Goal: Task Accomplishment & Management: Manage account settings

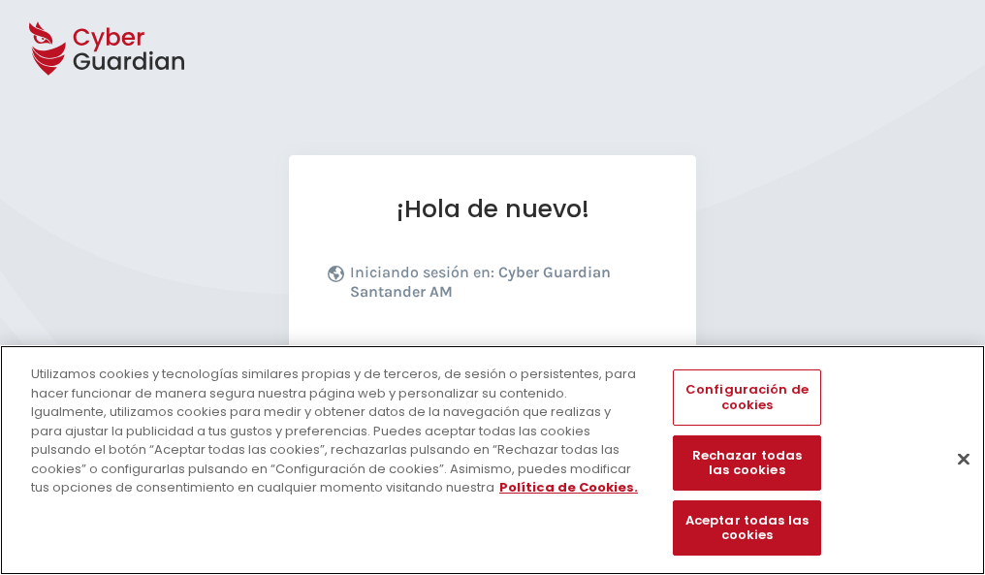
scroll to position [237, 0]
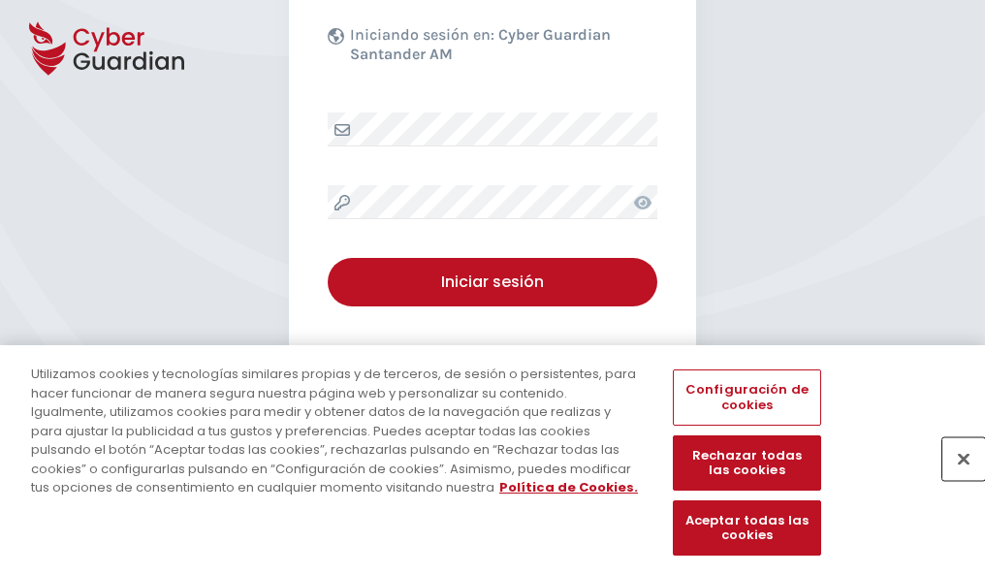
click at [953, 479] on button "Cerrar" at bounding box center [963, 458] width 43 height 43
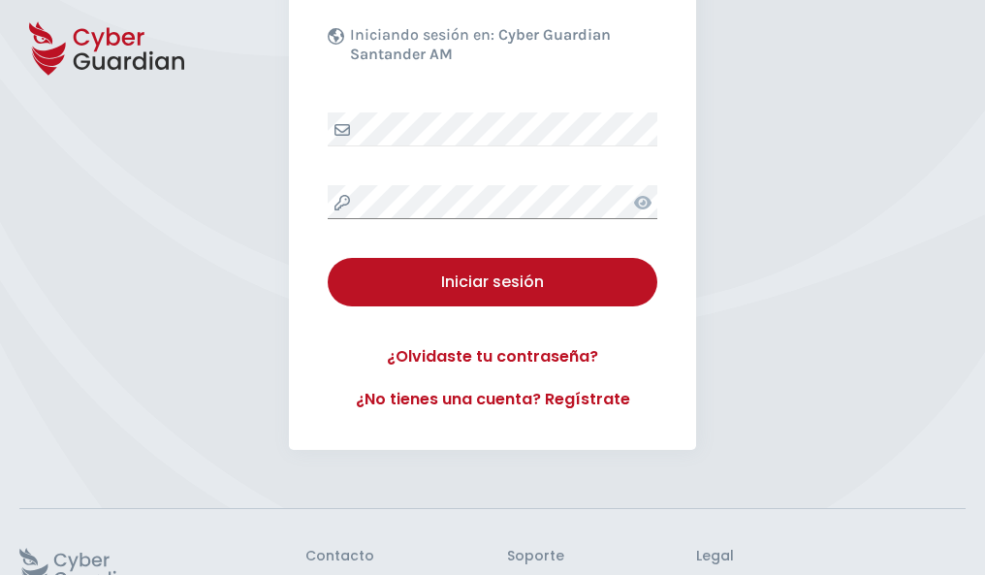
scroll to position [377, 0]
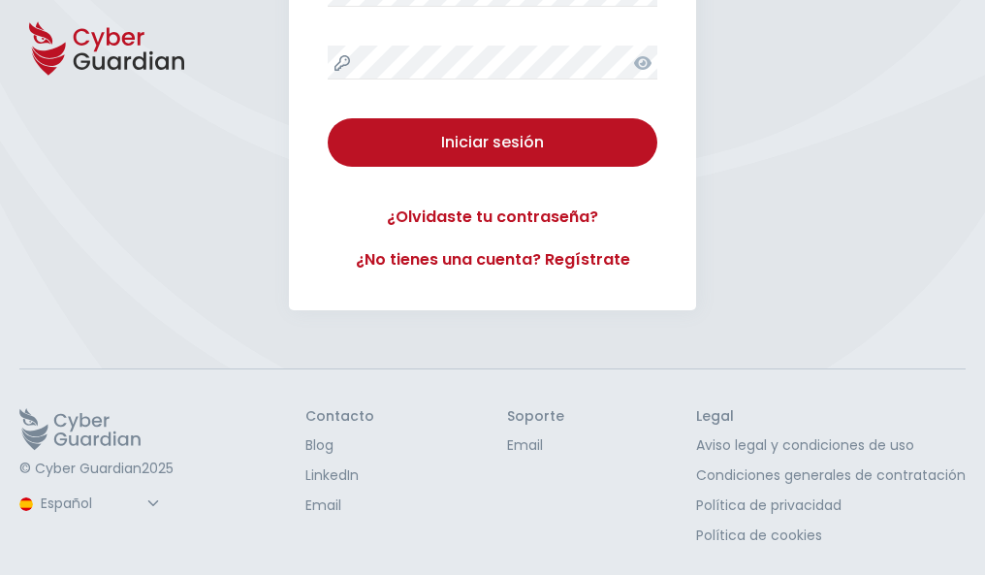
click at [328, 118] on button "Iniciar sesión" at bounding box center [492, 142] width 329 height 48
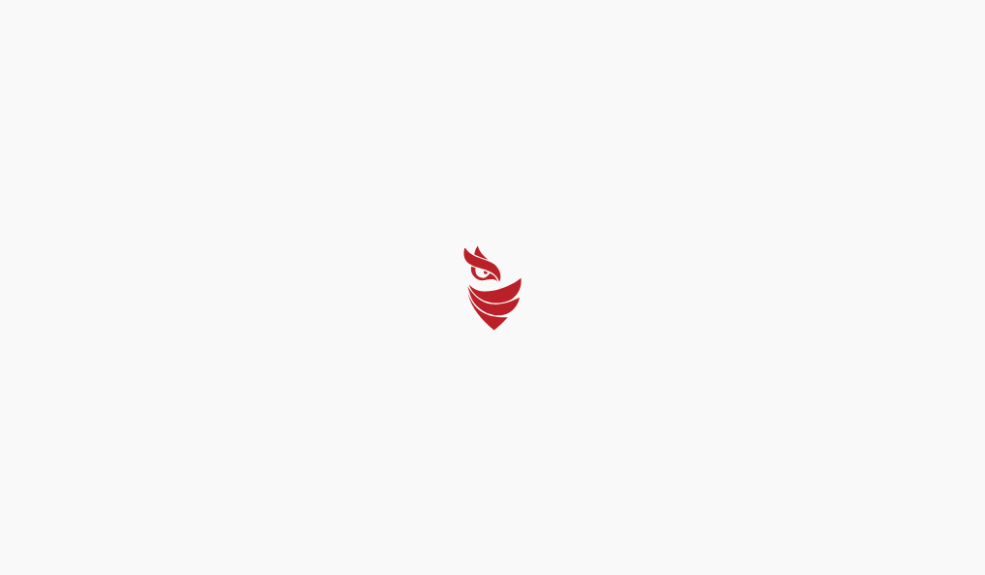
scroll to position [0, 0]
select select "English"
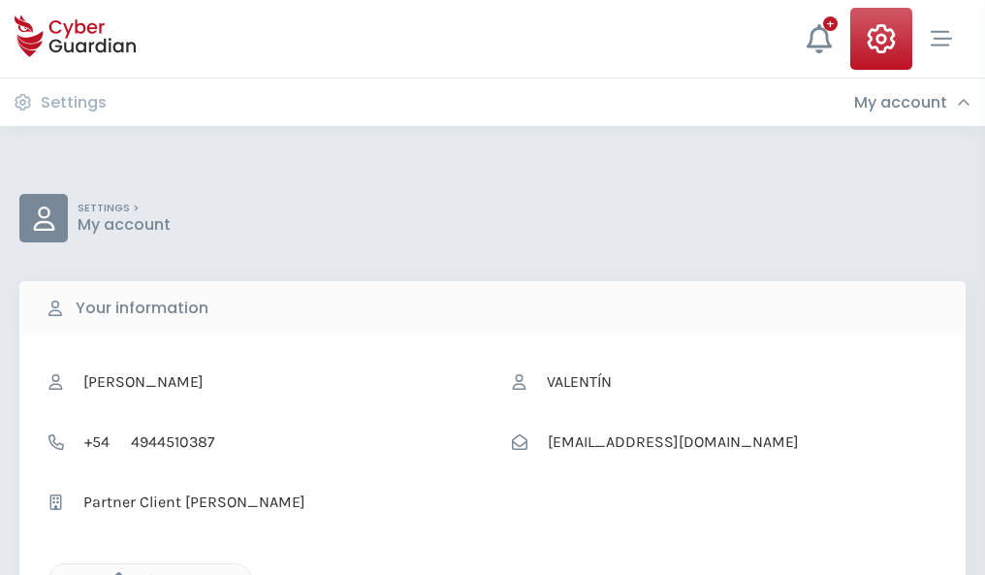
click at [113, 573] on icon "button" at bounding box center [114, 580] width 16 height 16
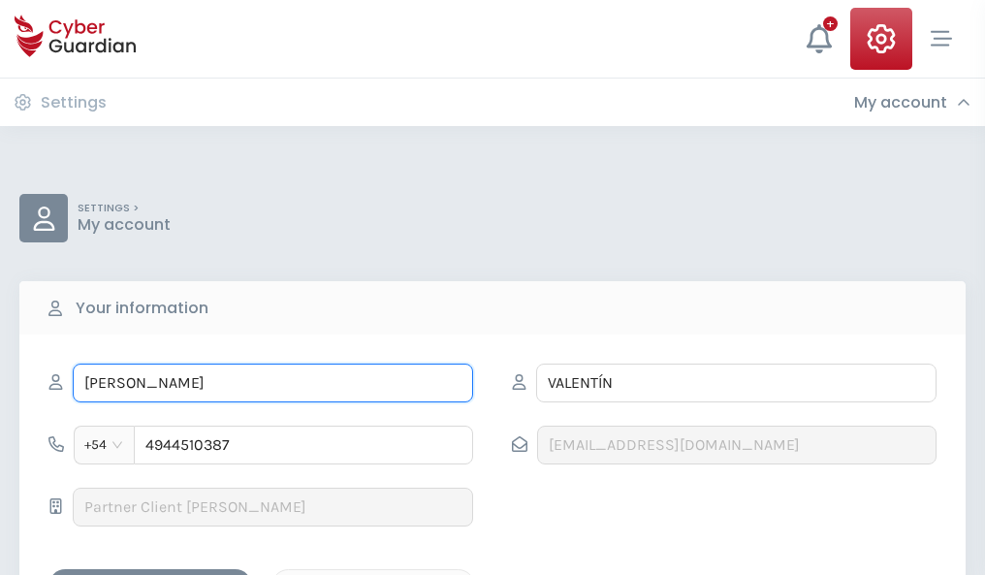
click at [272, 383] on input "ANA SOFÍA" at bounding box center [273, 382] width 400 height 39
type input "A"
type input "Olimpia"
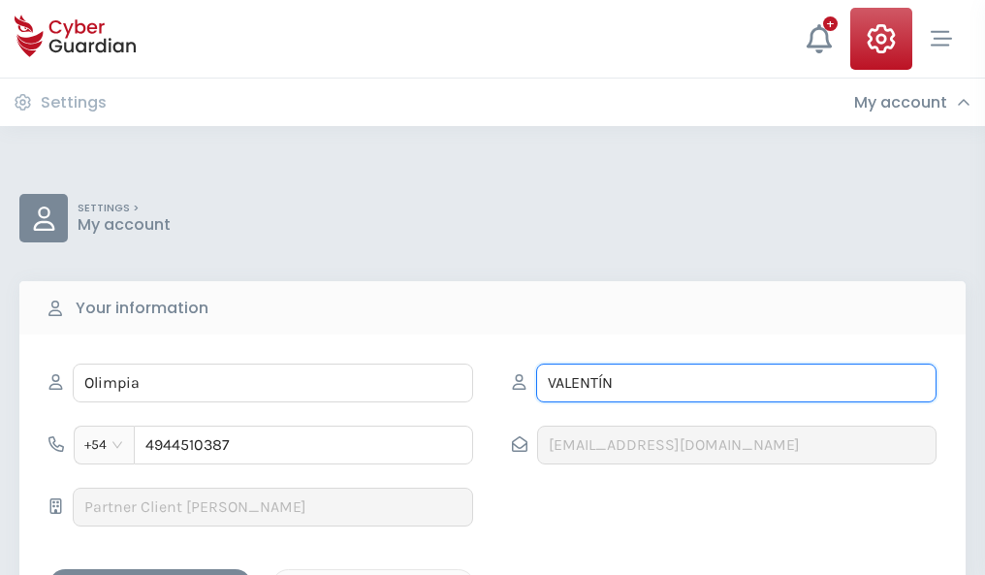
click at [735, 383] on input "VALENTÍN" at bounding box center [736, 382] width 400 height 39
type input "V"
type input "Paz"
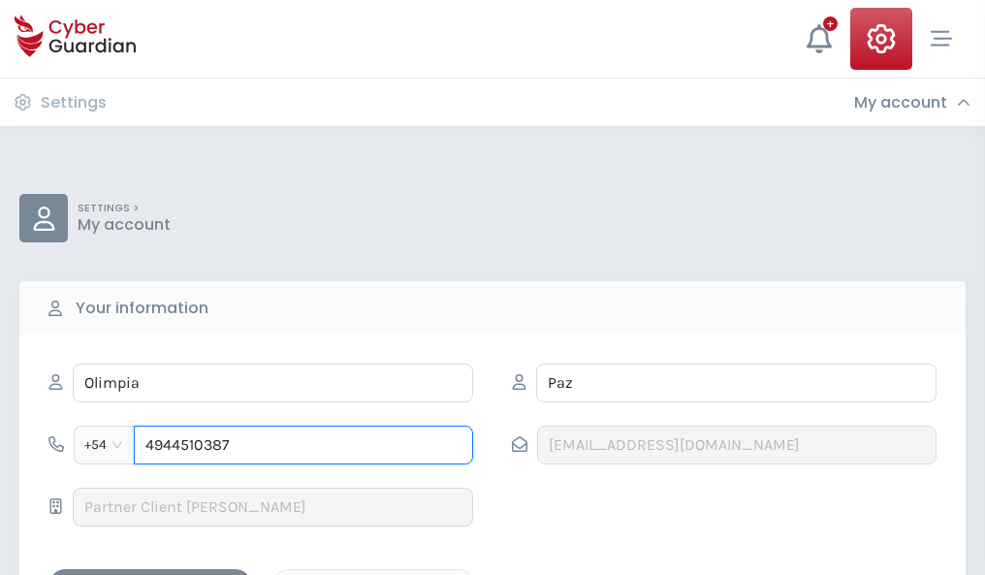
click at [303, 445] on input "4944510387" at bounding box center [303, 444] width 339 height 39
type input "4"
type input "4885311353"
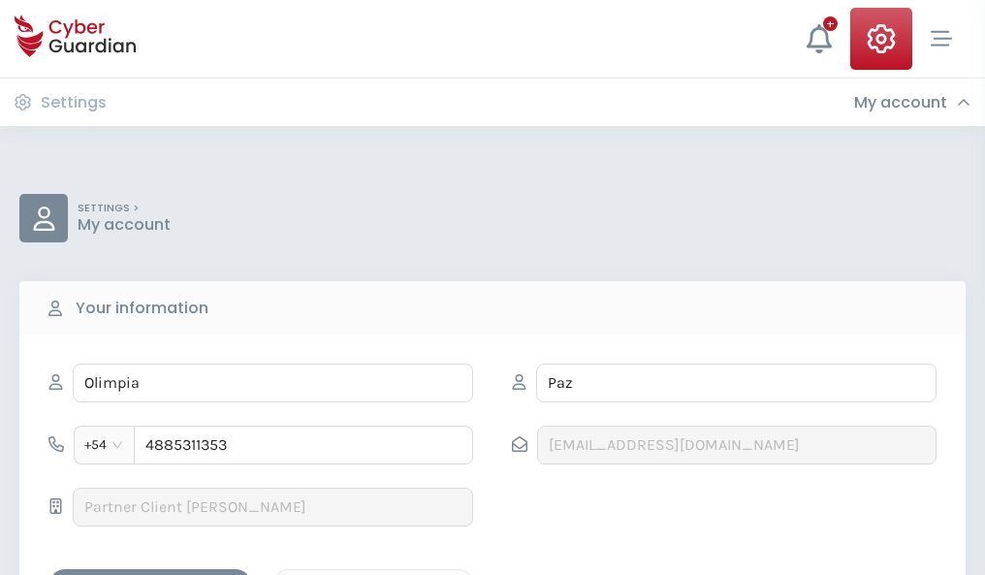
click at [150, 574] on div "Save changes" at bounding box center [150, 586] width 174 height 24
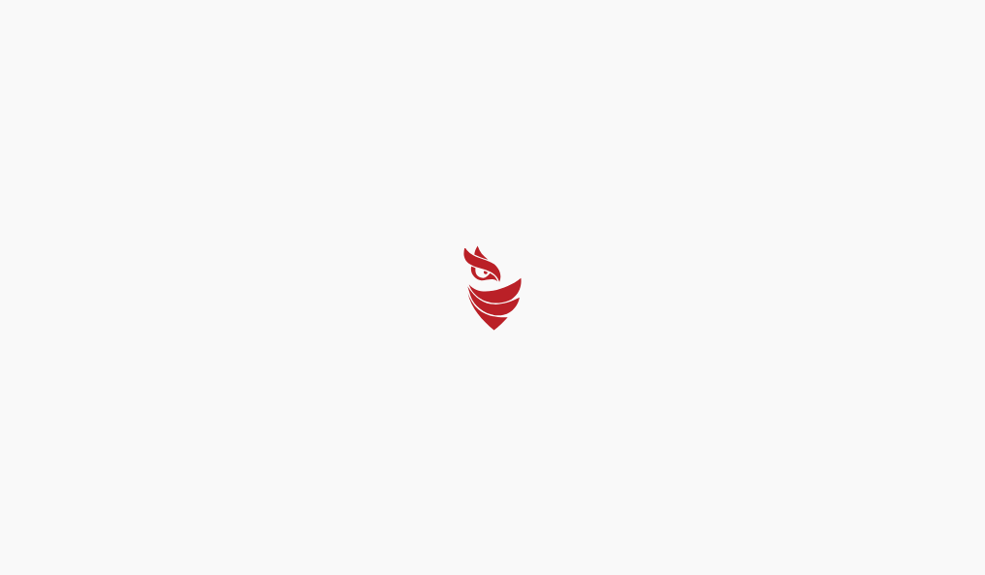
select select "English"
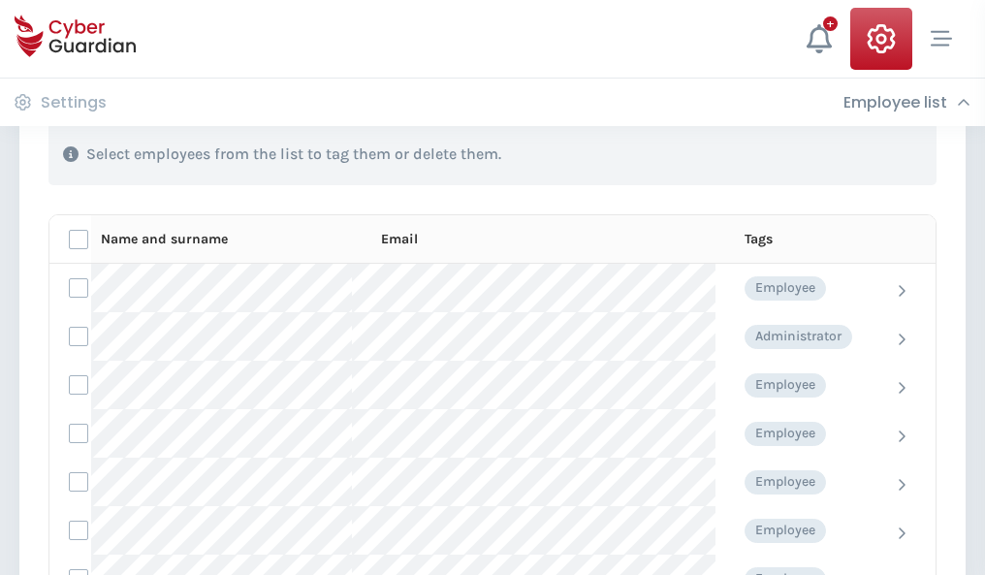
scroll to position [829, 0]
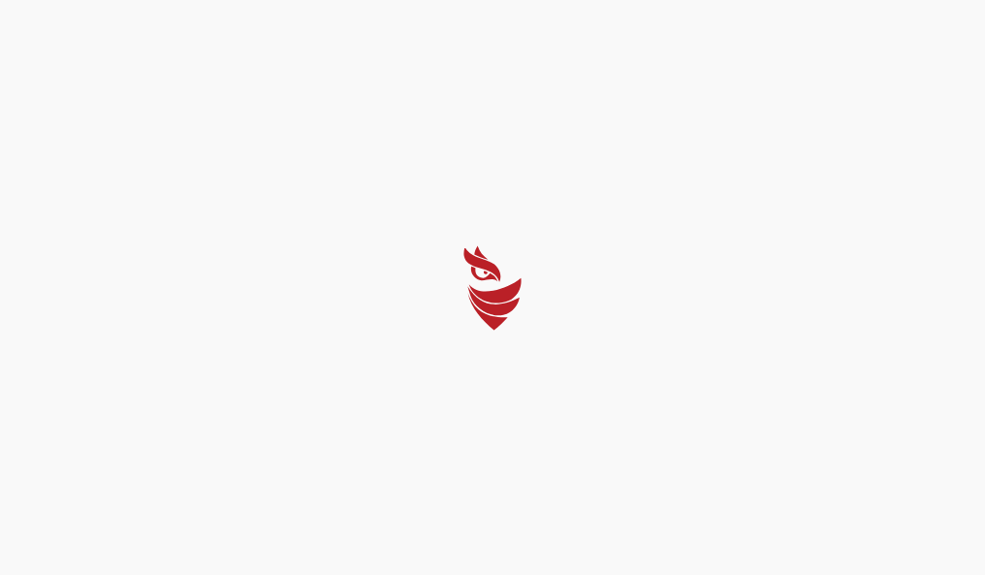
select select "English"
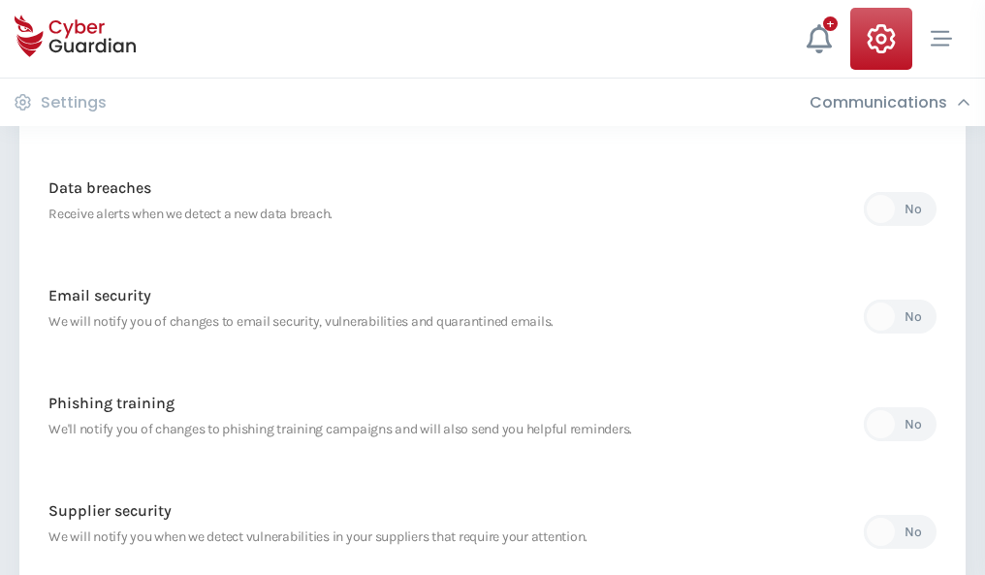
scroll to position [1020, 0]
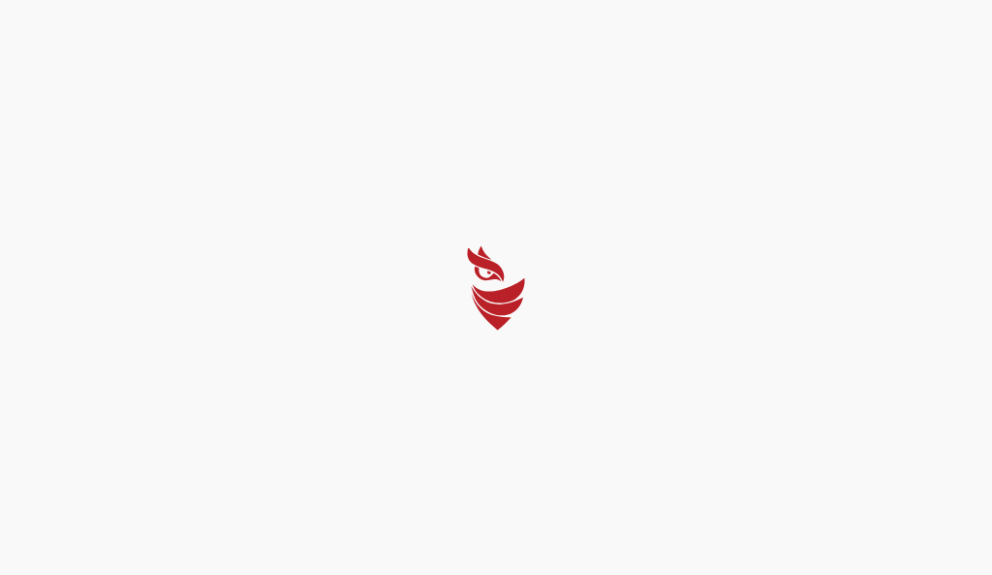
select select "English"
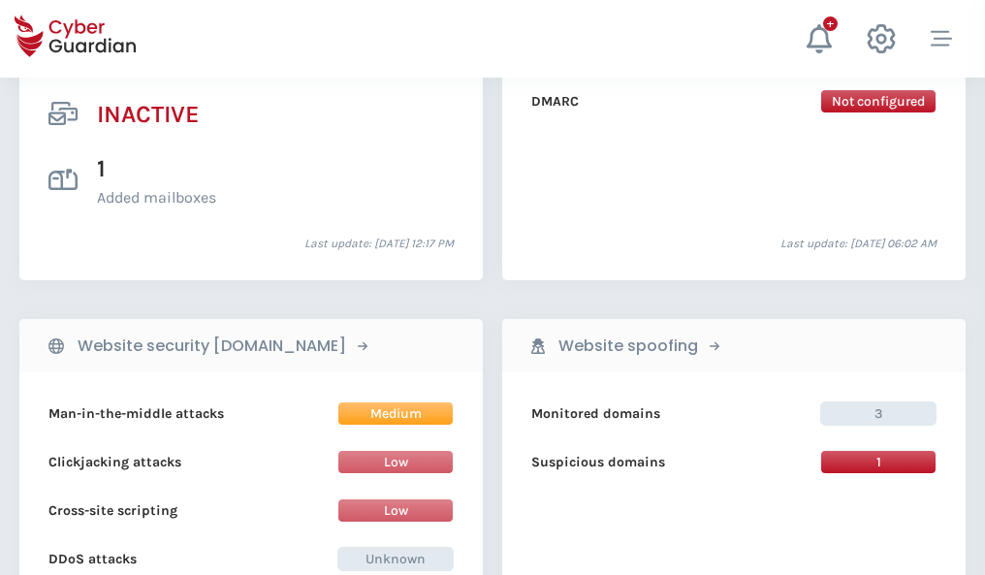
scroll to position [1921, 0]
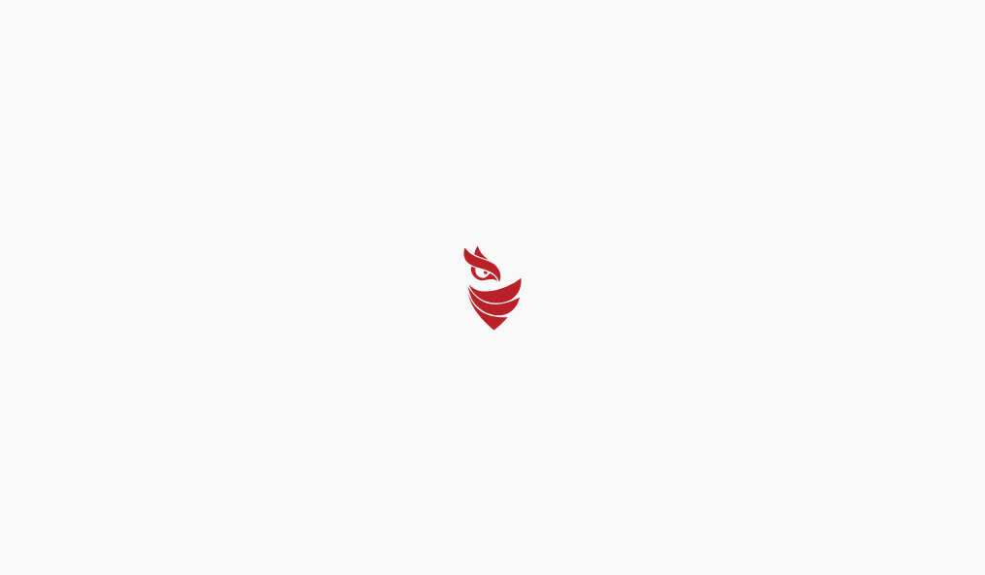
select select "English"
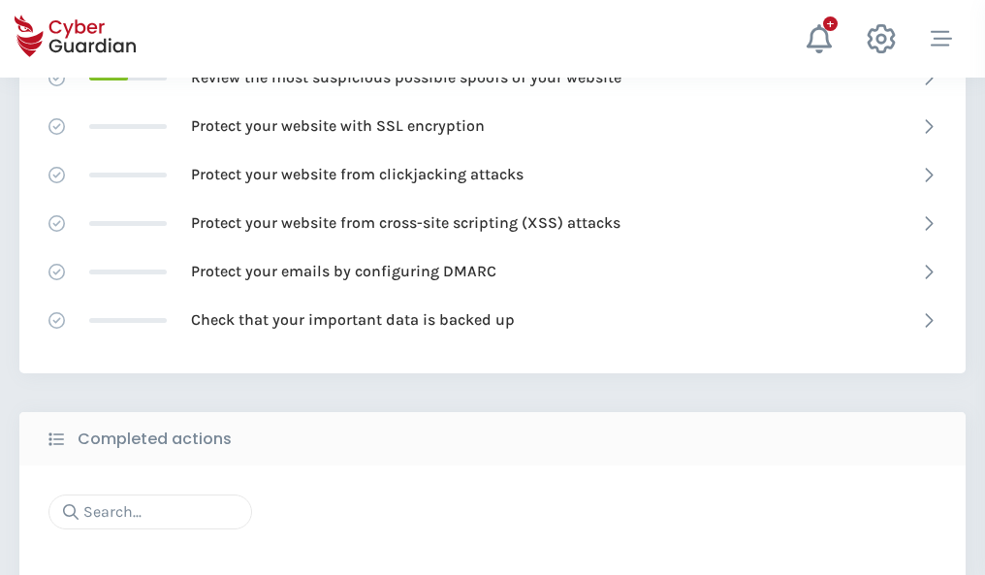
scroll to position [1291, 0]
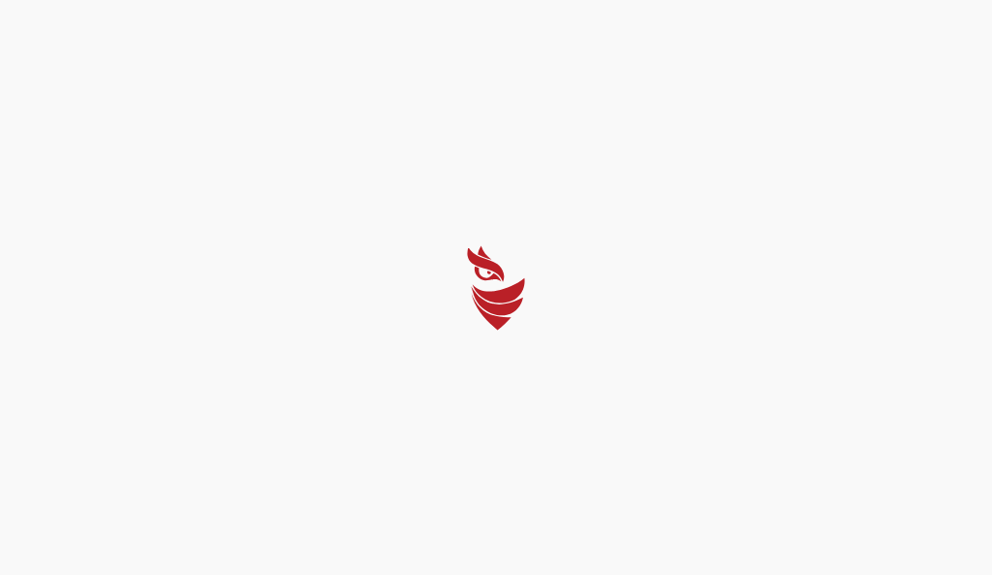
select select "English"
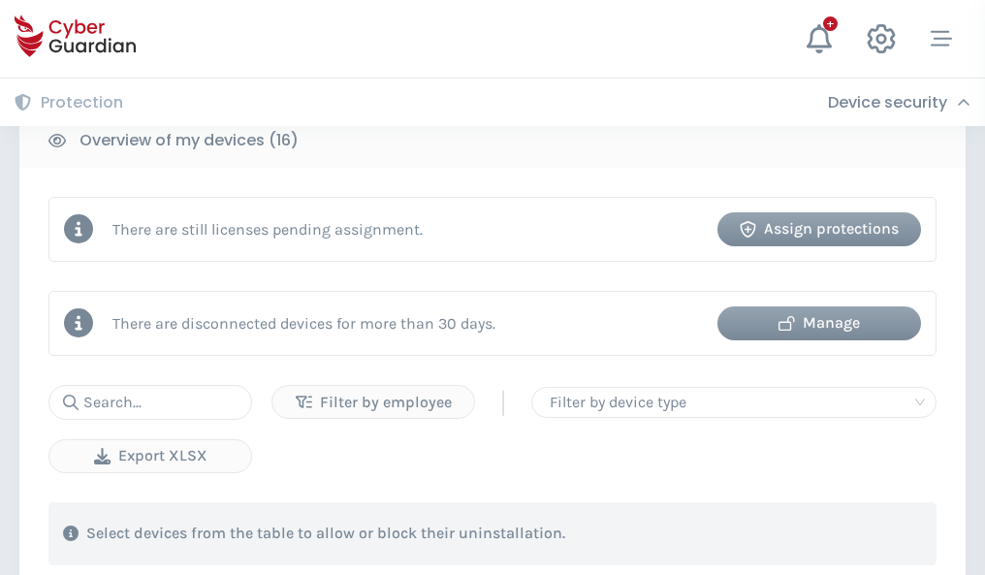
scroll to position [1783, 0]
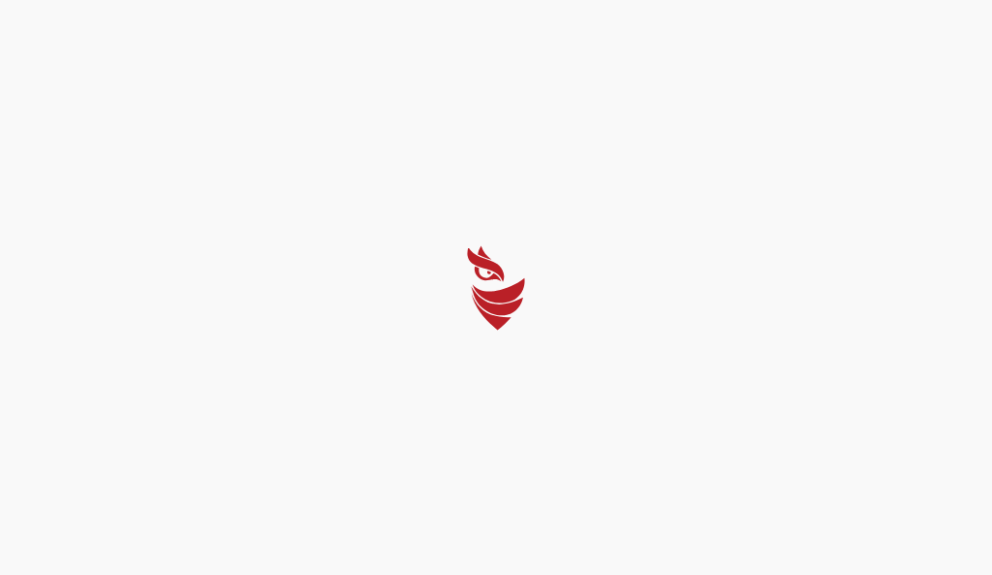
select select "English"
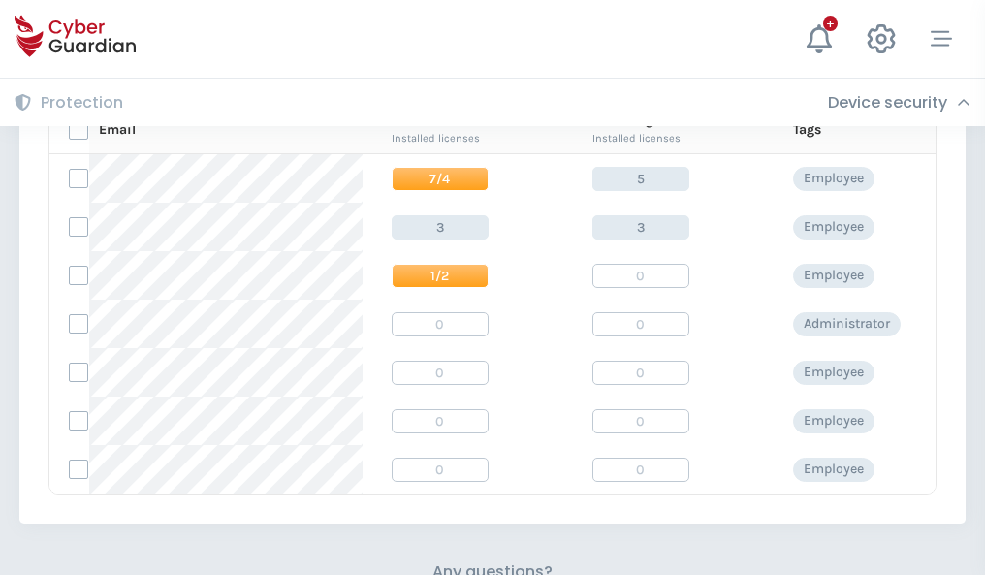
scroll to position [831, 0]
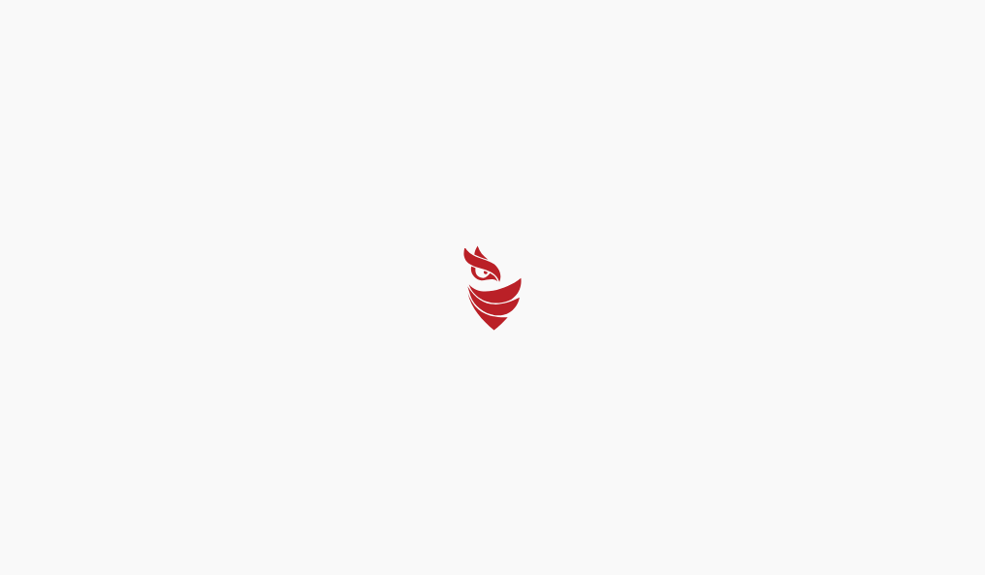
select select "English"
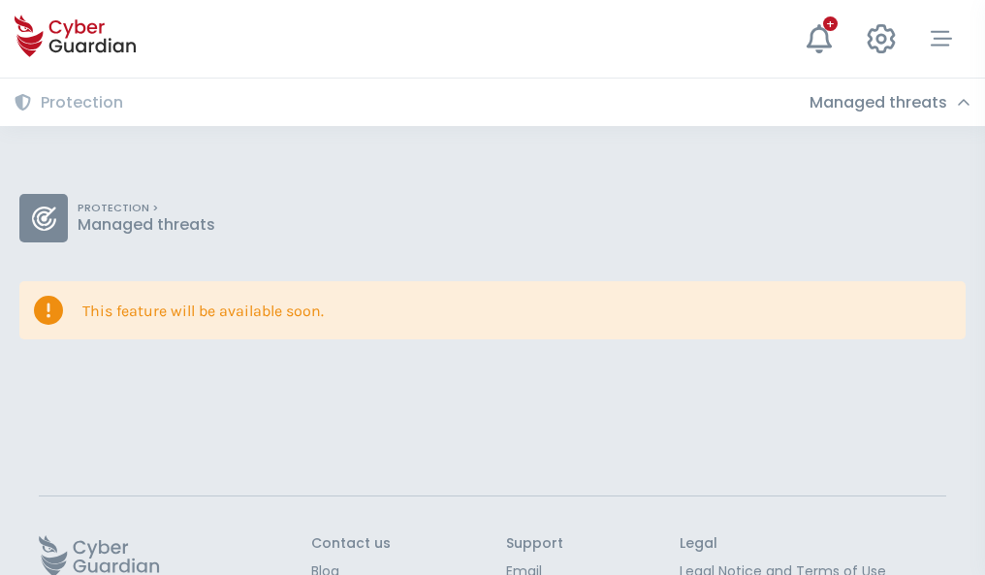
scroll to position [126, 0]
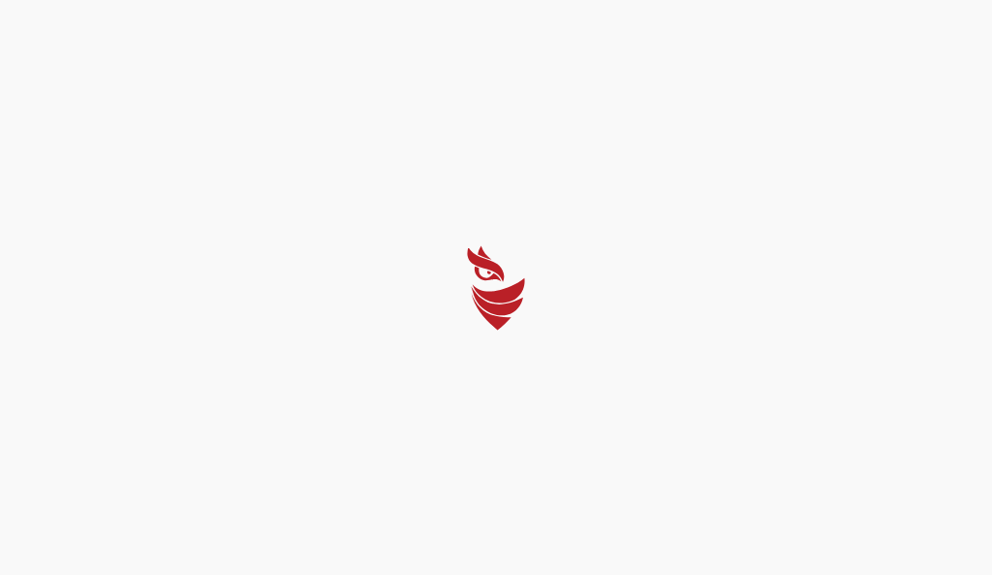
select select "English"
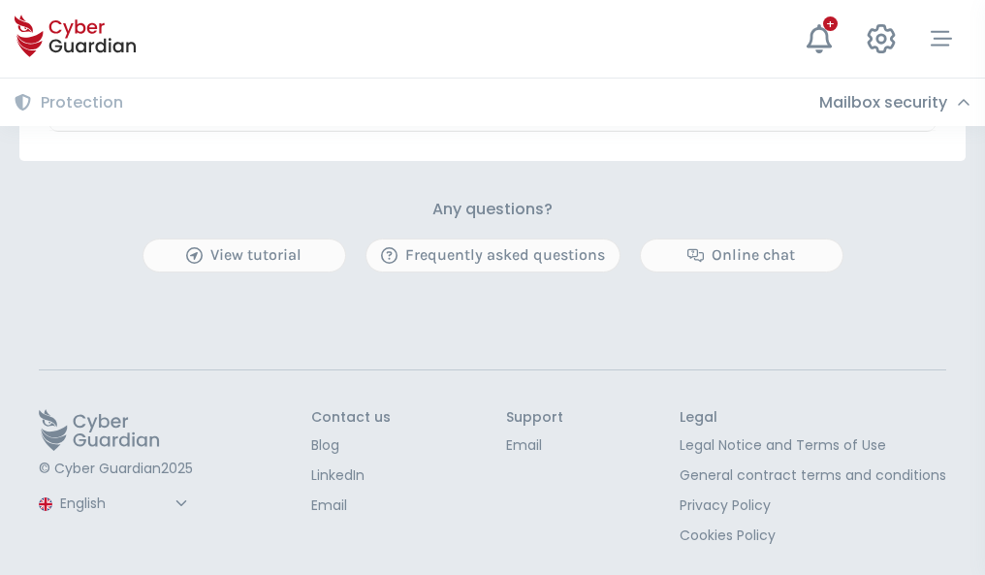
scroll to position [1139, 0]
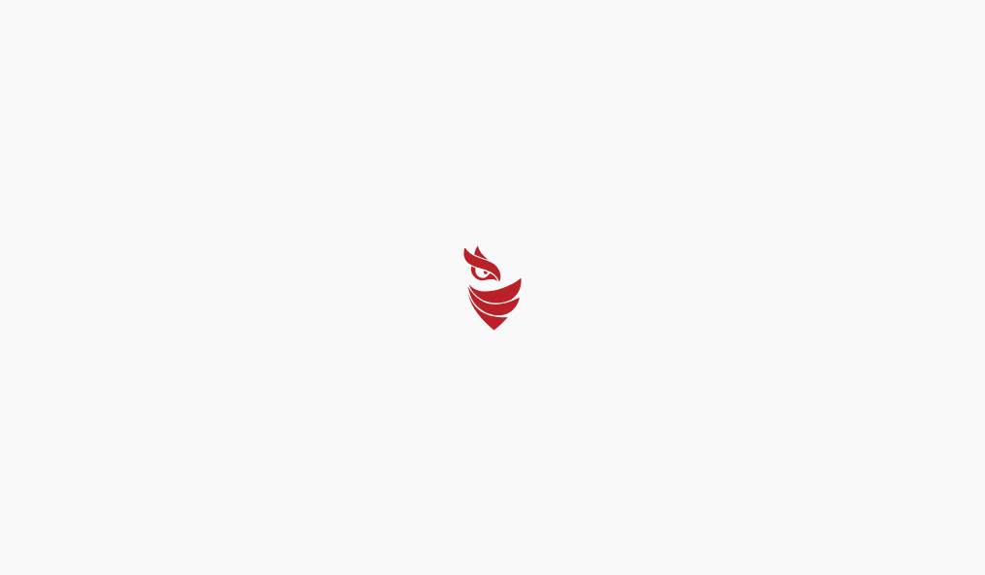
select select "English"
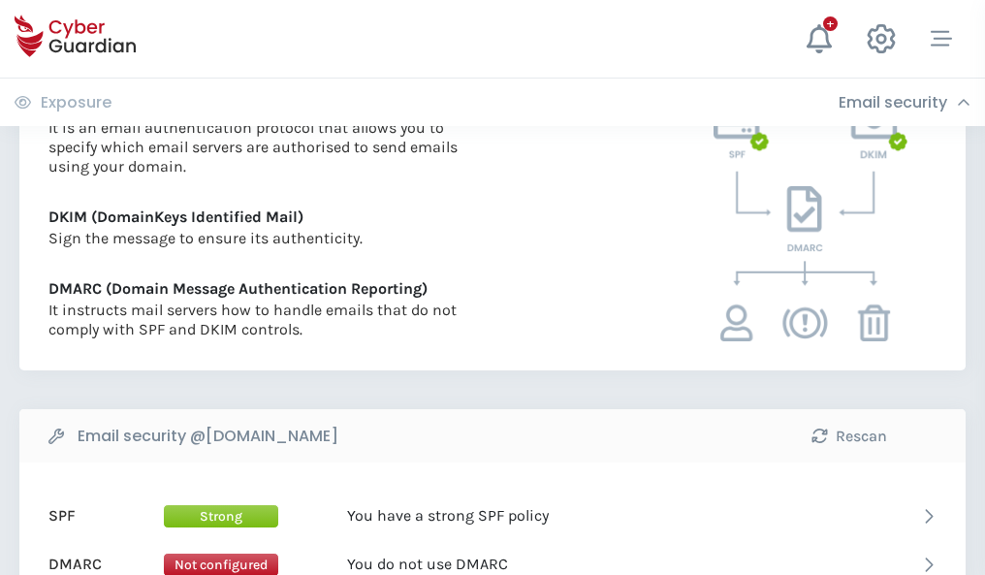
scroll to position [1046, 0]
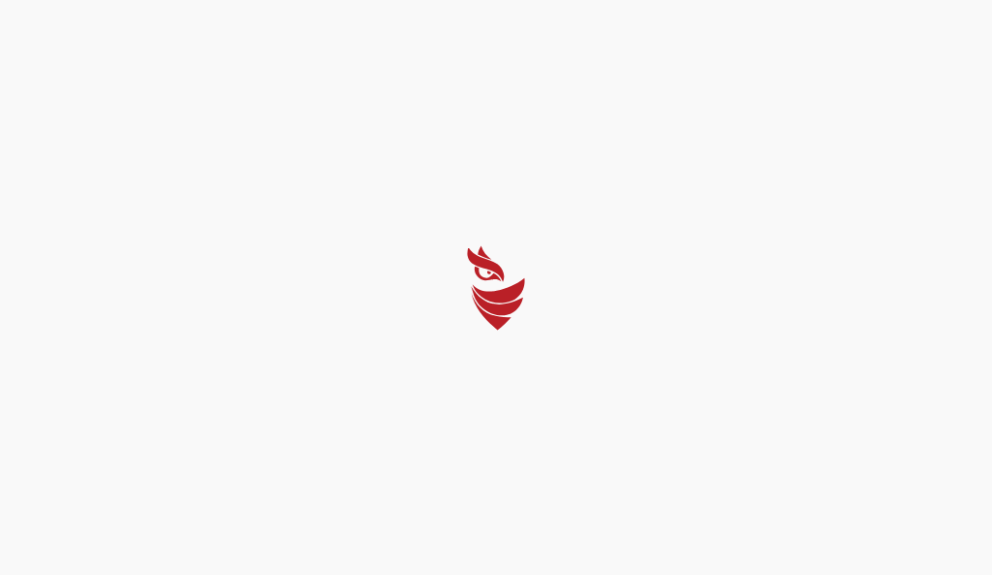
select select "English"
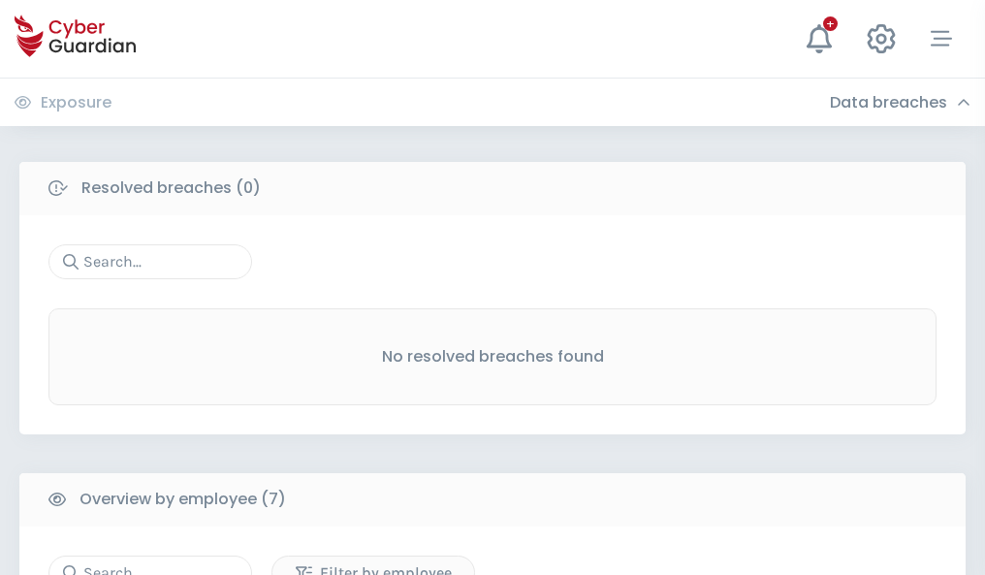
scroll to position [1603, 0]
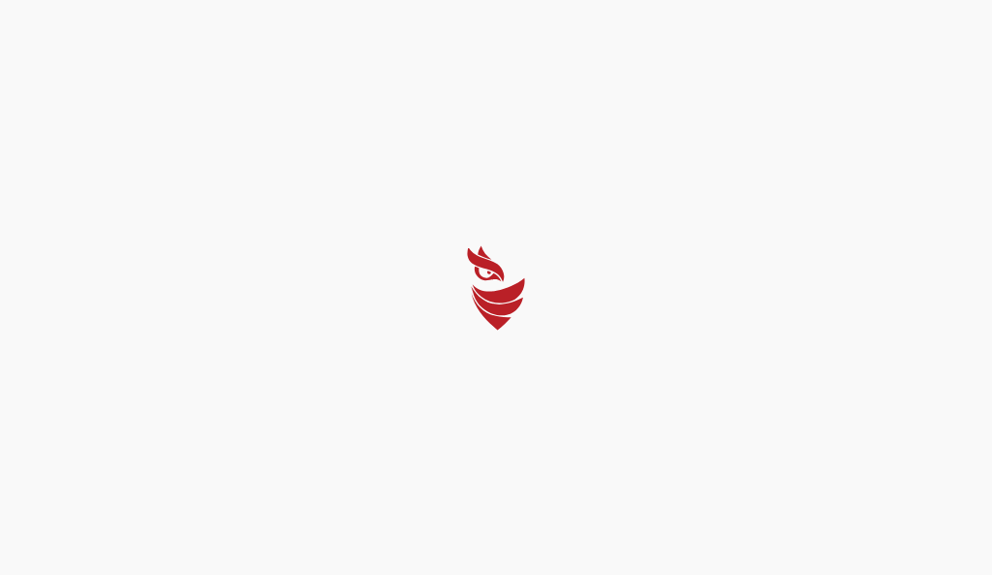
select select "English"
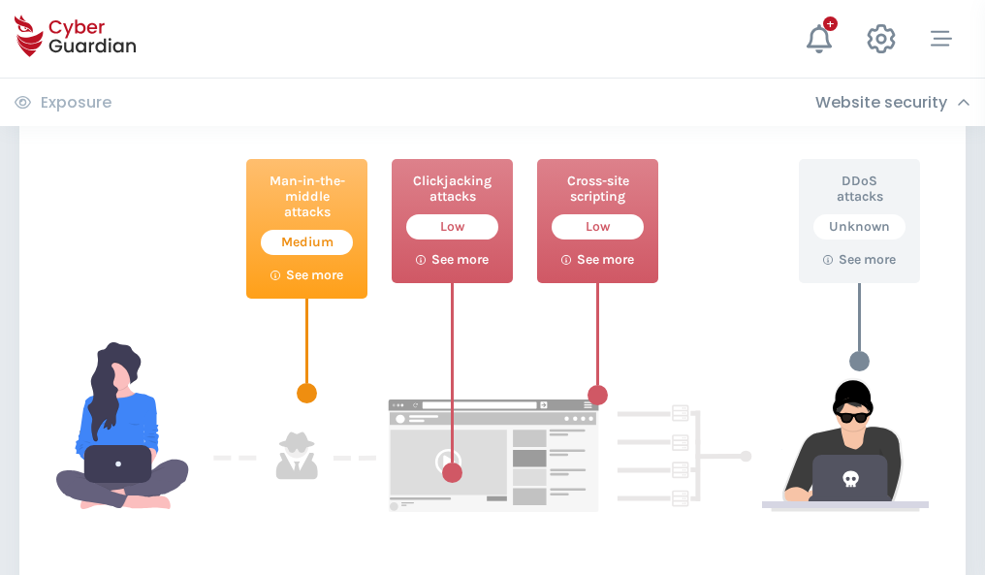
scroll to position [1055, 0]
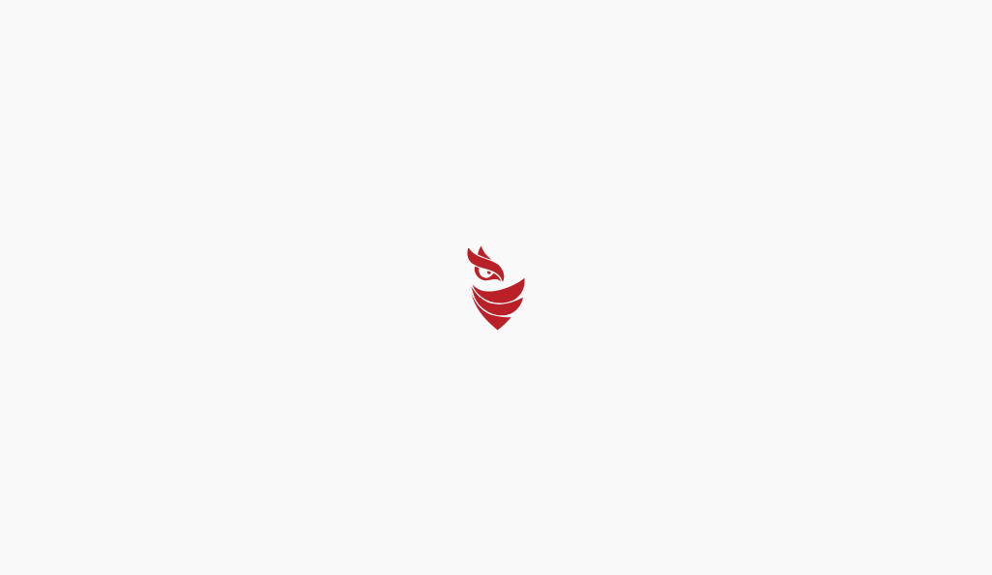
select select "English"
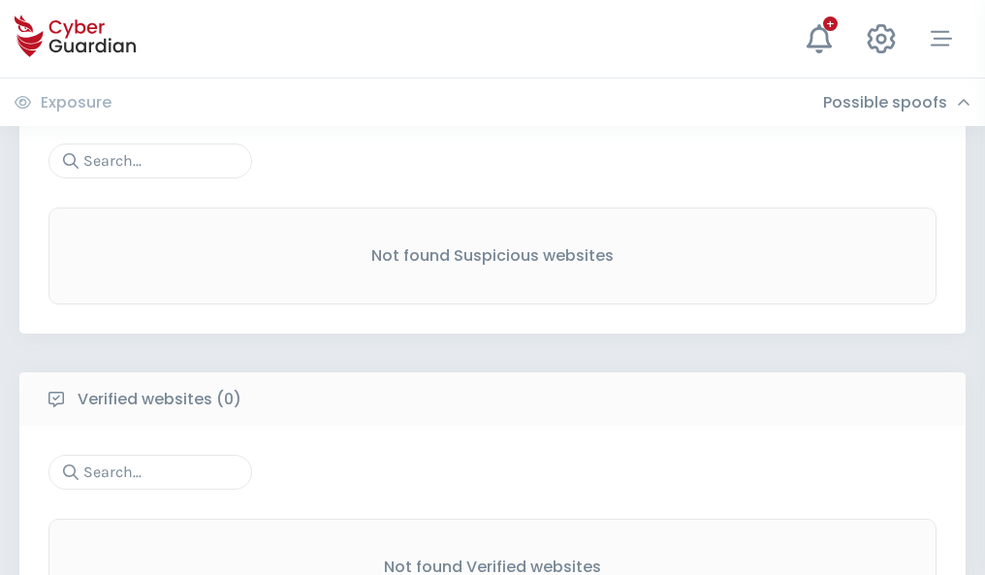
scroll to position [1014, 0]
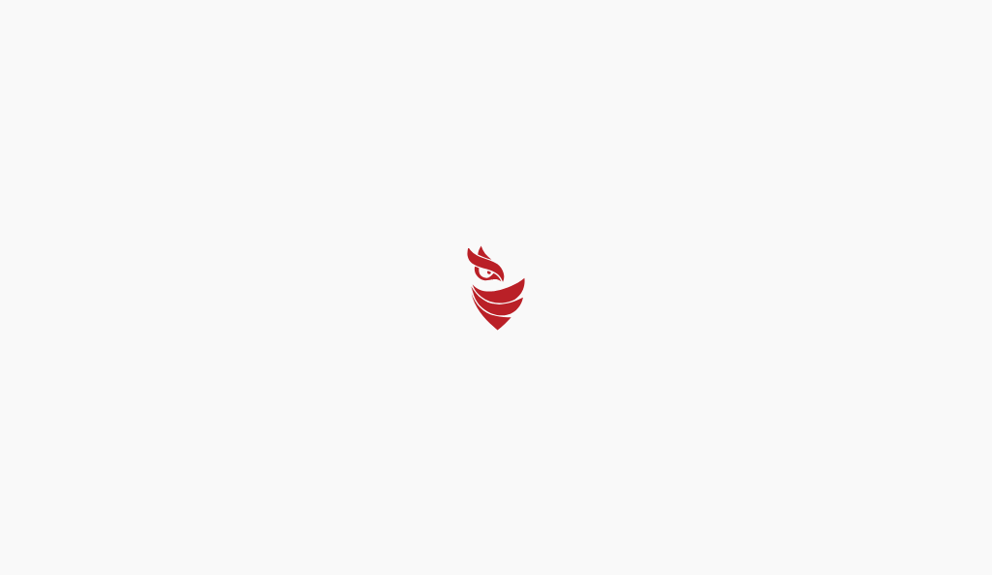
select select "English"
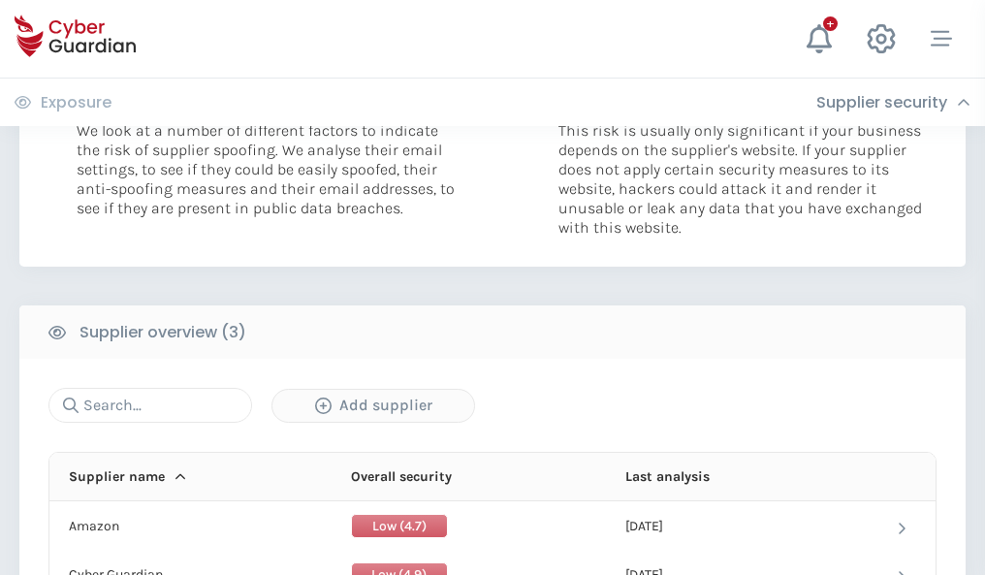
scroll to position [1061, 0]
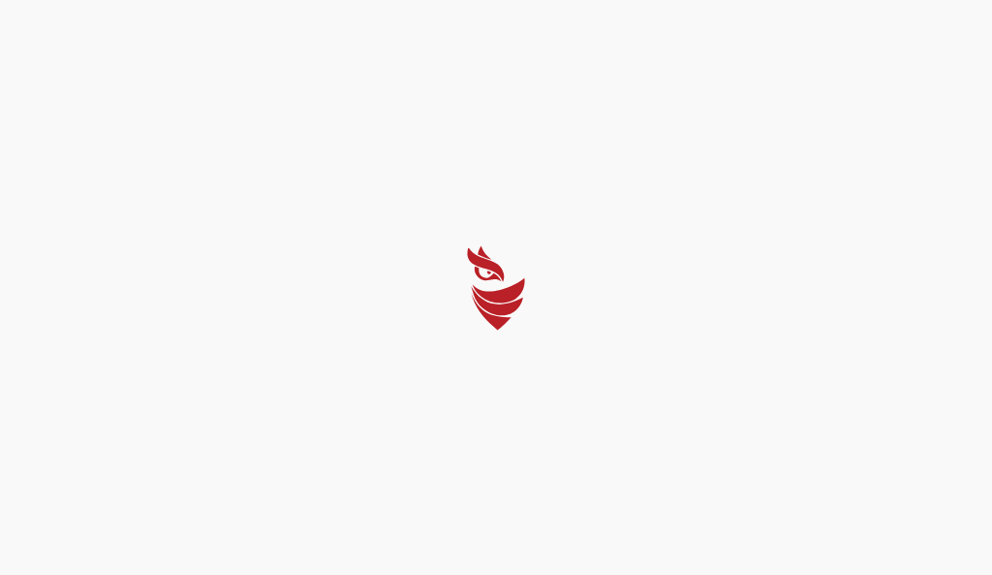
select select "English"
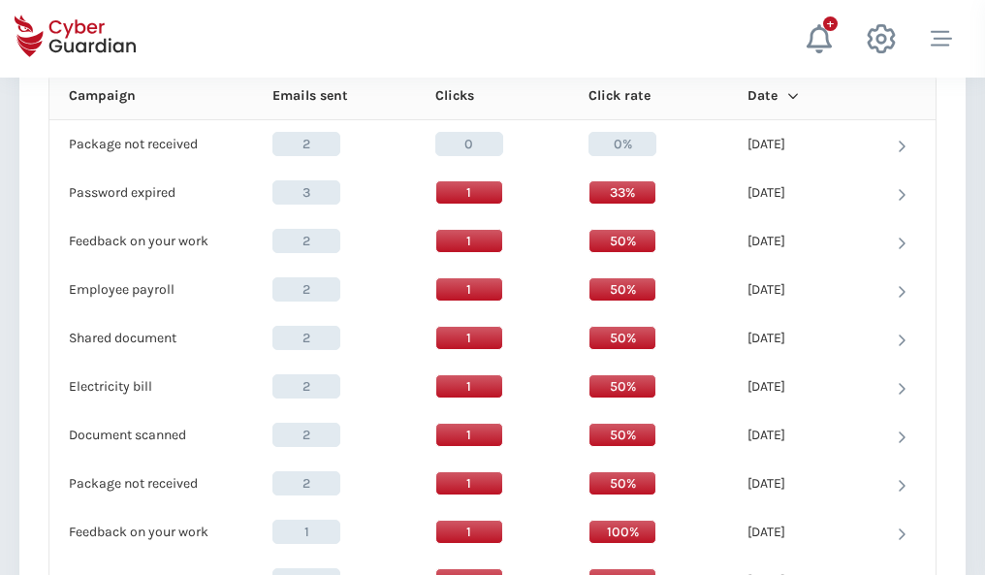
scroll to position [1714, 0]
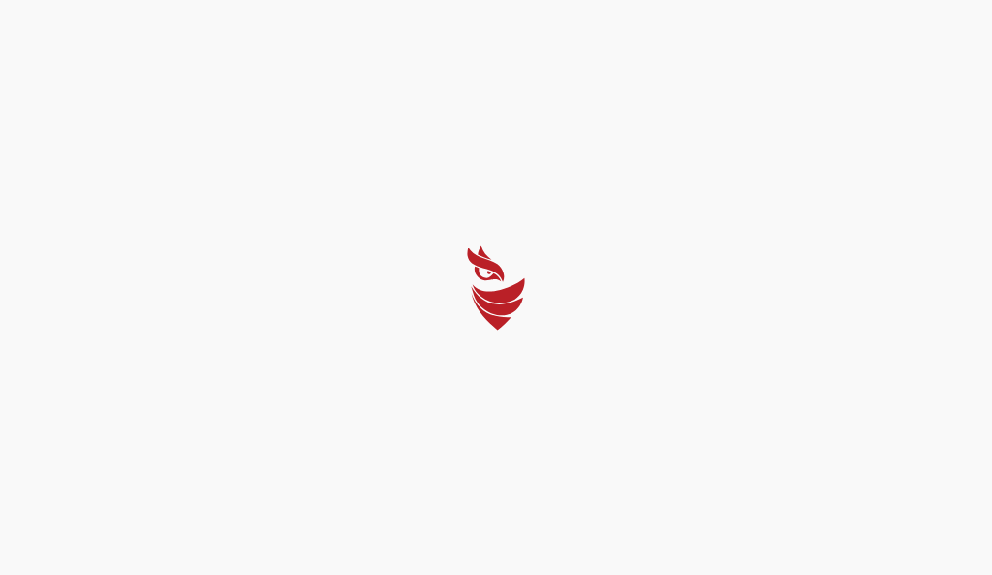
select select "English"
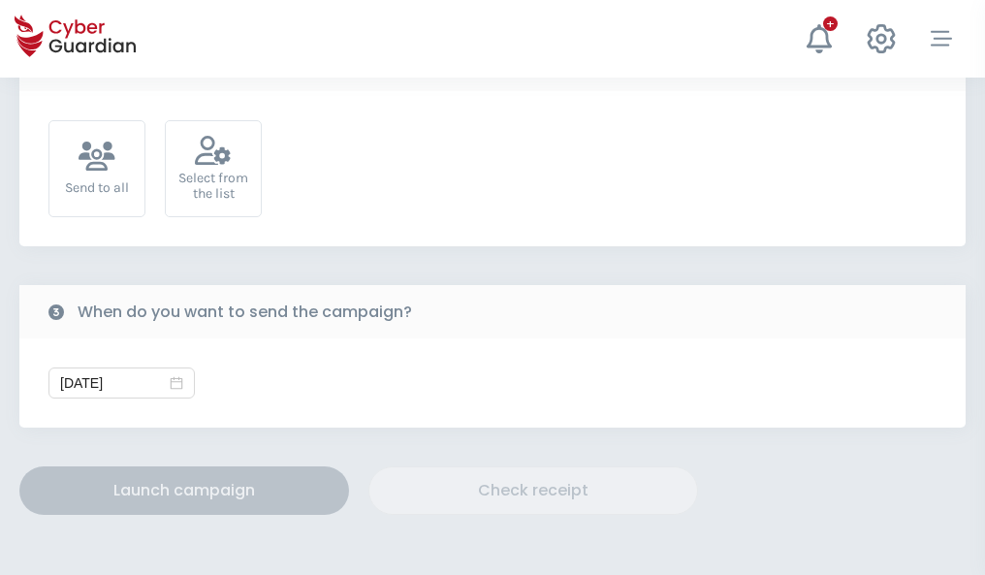
scroll to position [709, 0]
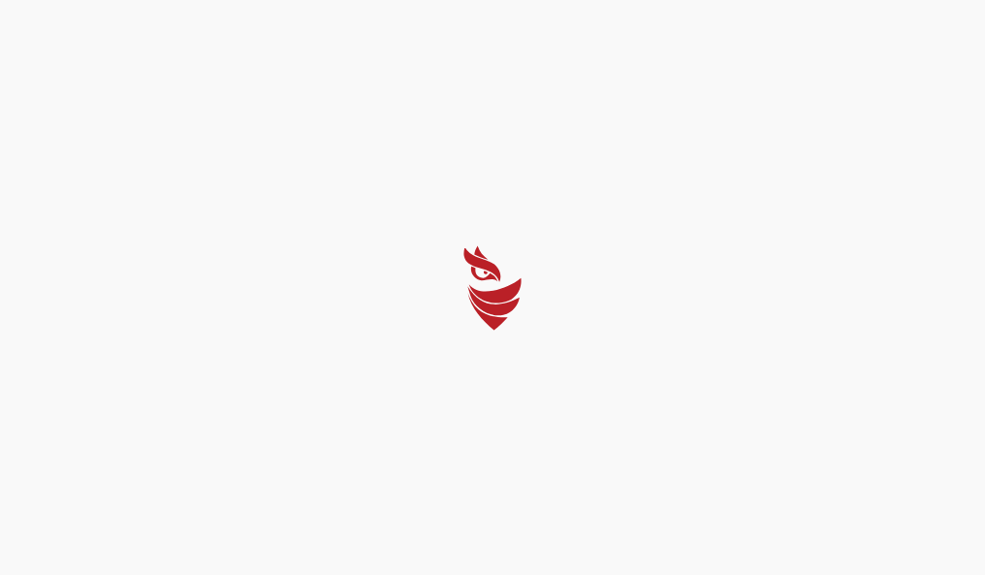
select select "English"
